Goal: Download file/media

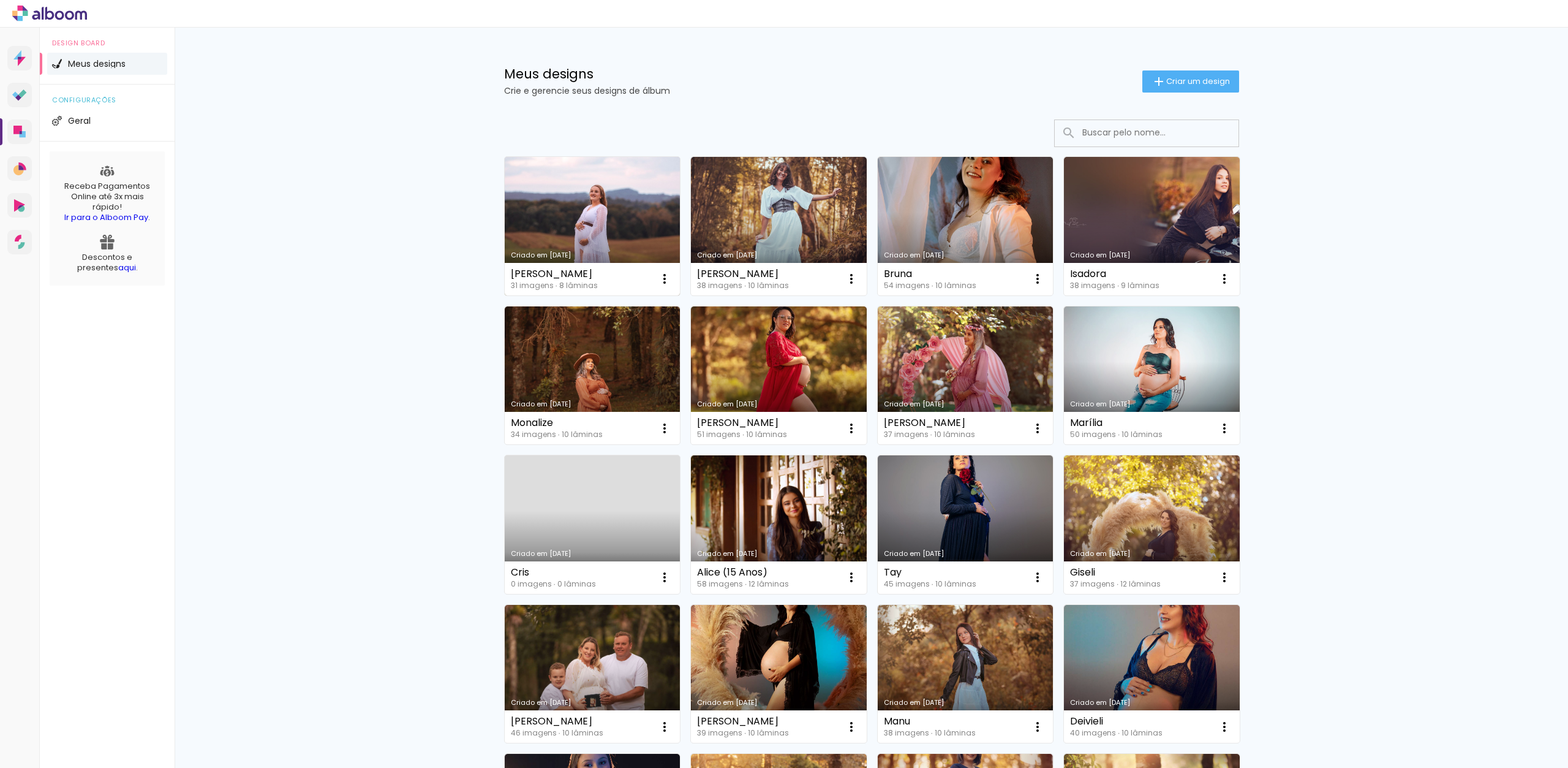
click at [568, 273] on div "[PERSON_NAME]" at bounding box center [554, 273] width 87 height 10
click at [607, 220] on link "Criado em [DATE]" at bounding box center [592, 226] width 176 height 139
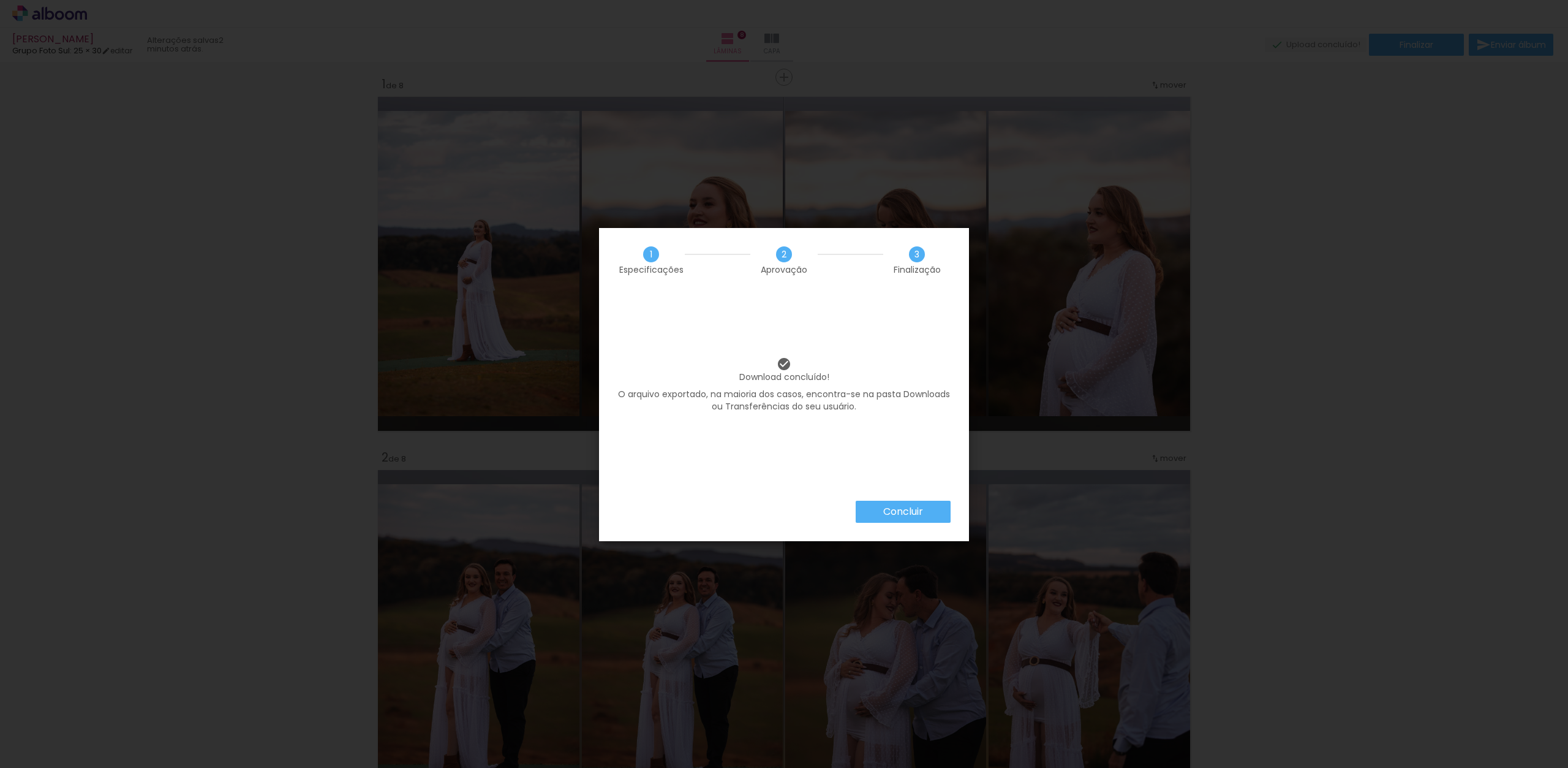
click at [874, 523] on div "Concluir" at bounding box center [784, 521] width 370 height 41
click at [0, 0] on slot "Concluir" at bounding box center [0, 0] width 0 height 0
